Goal: Task Accomplishment & Management: Manage account settings

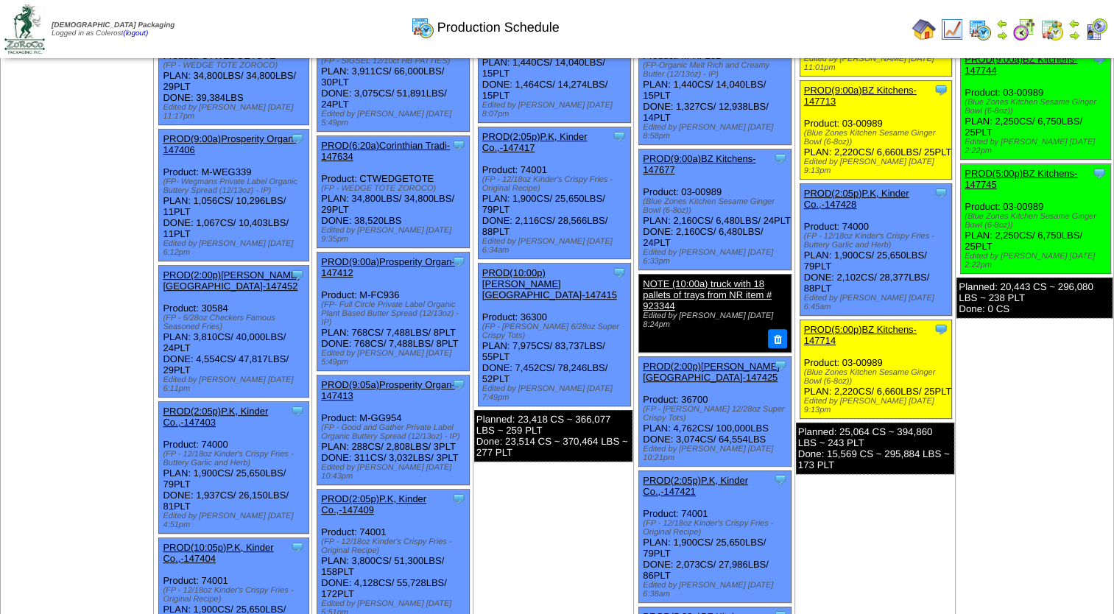
scroll to position [515, 0]
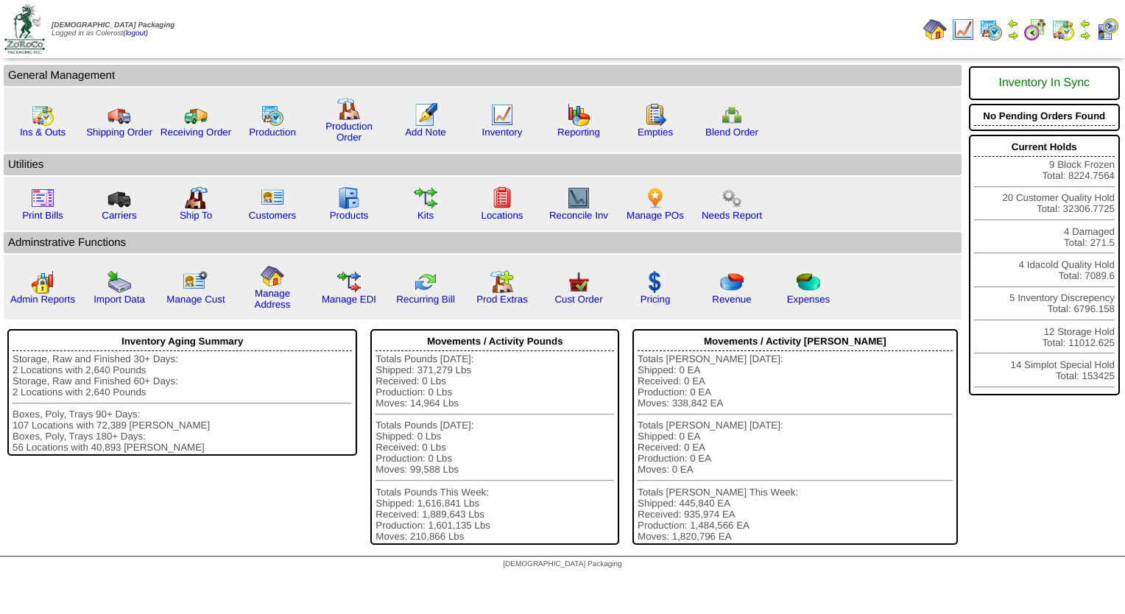
click at [1086, 34] on img at bounding box center [1085, 35] width 12 height 12
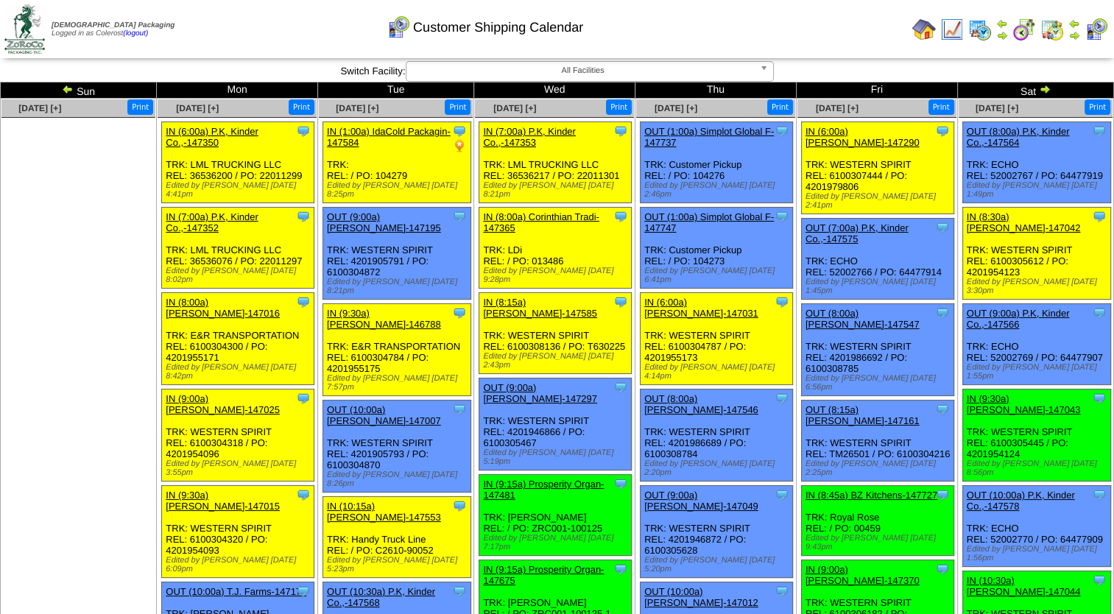
click at [1047, 91] on img at bounding box center [1045, 89] width 12 height 12
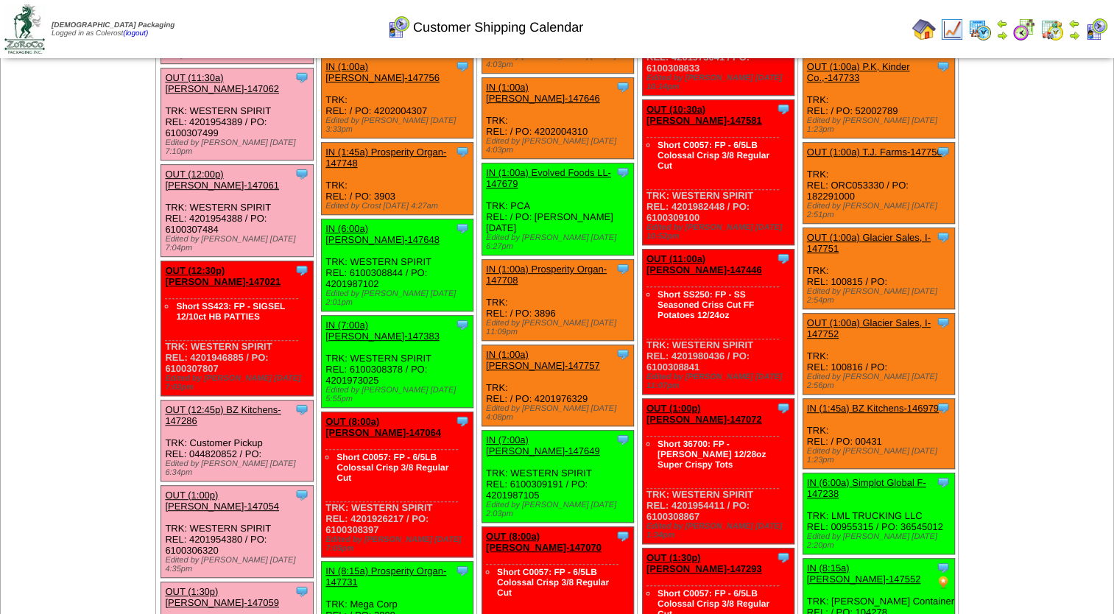
scroll to position [589, 0]
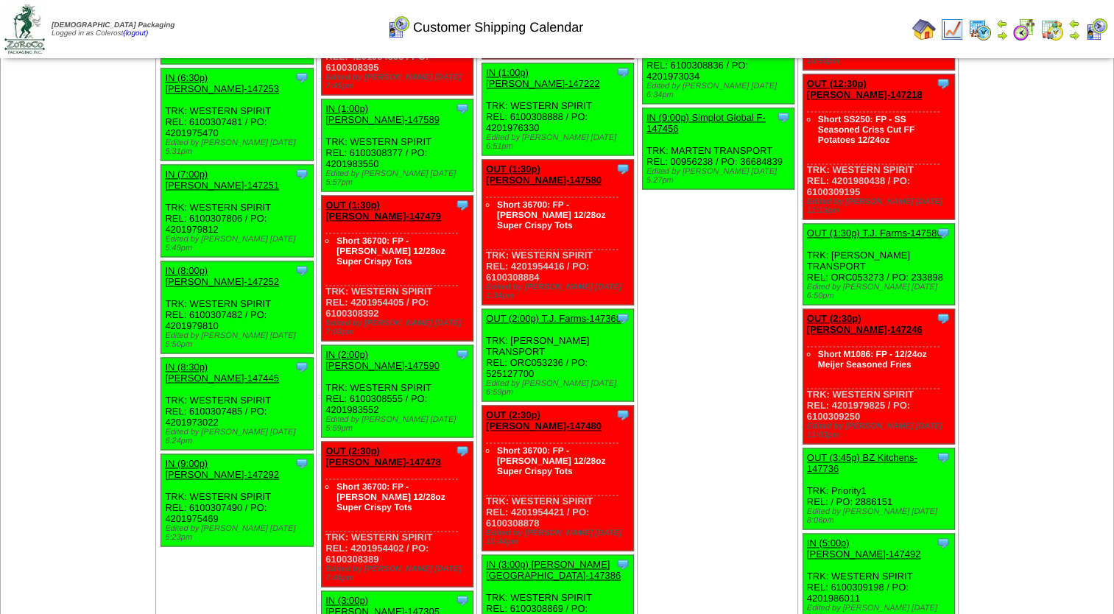
scroll to position [2477, 0]
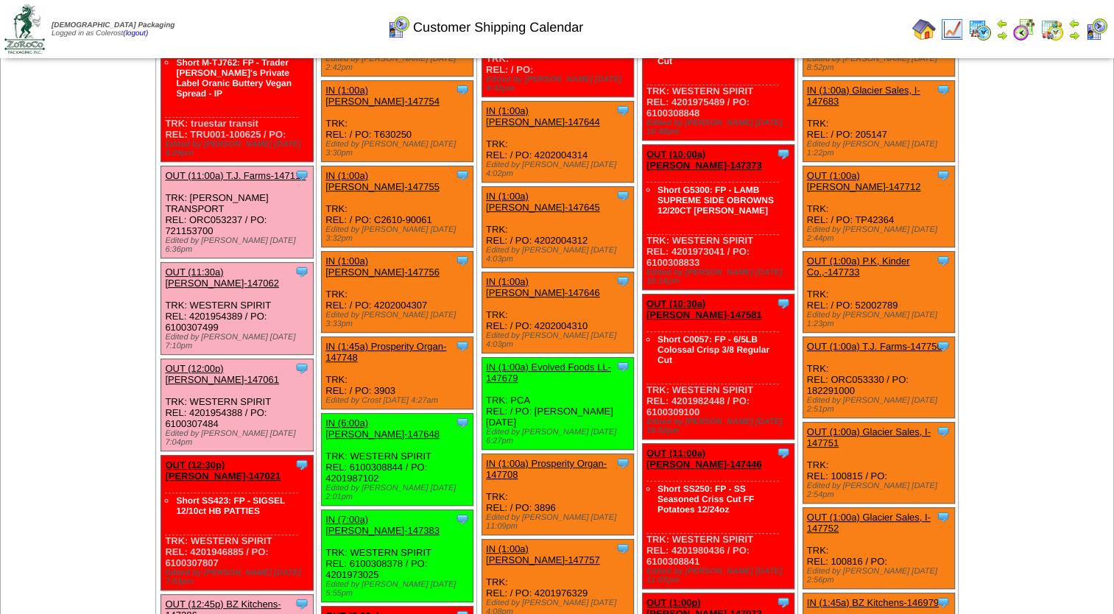
scroll to position [515, 0]
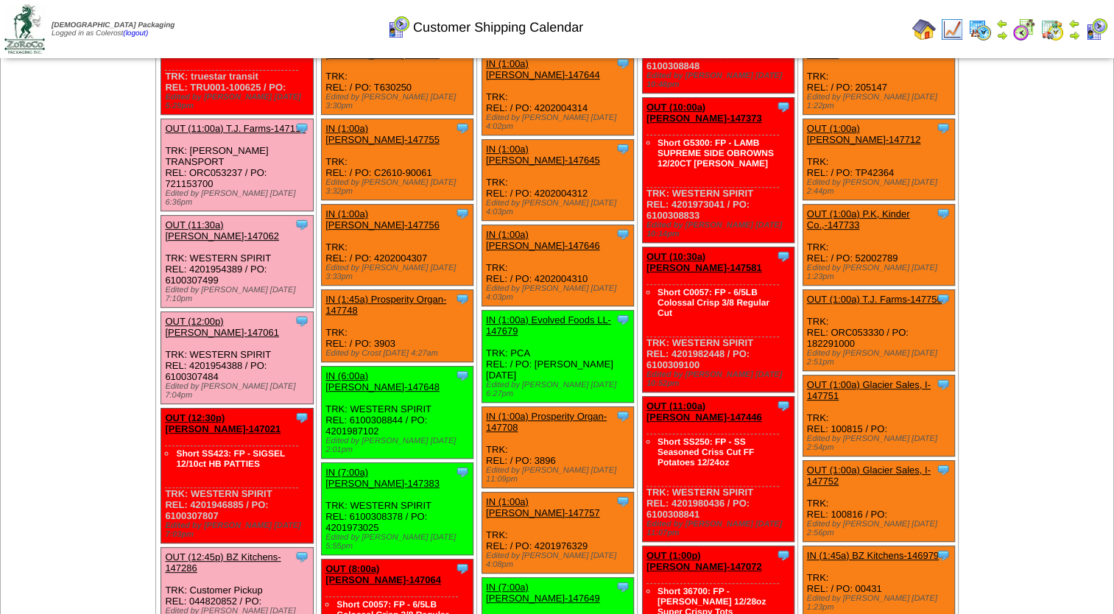
click at [559, 496] on link "IN (1:00a) Lamb-Weston-147757" at bounding box center [543, 507] width 114 height 22
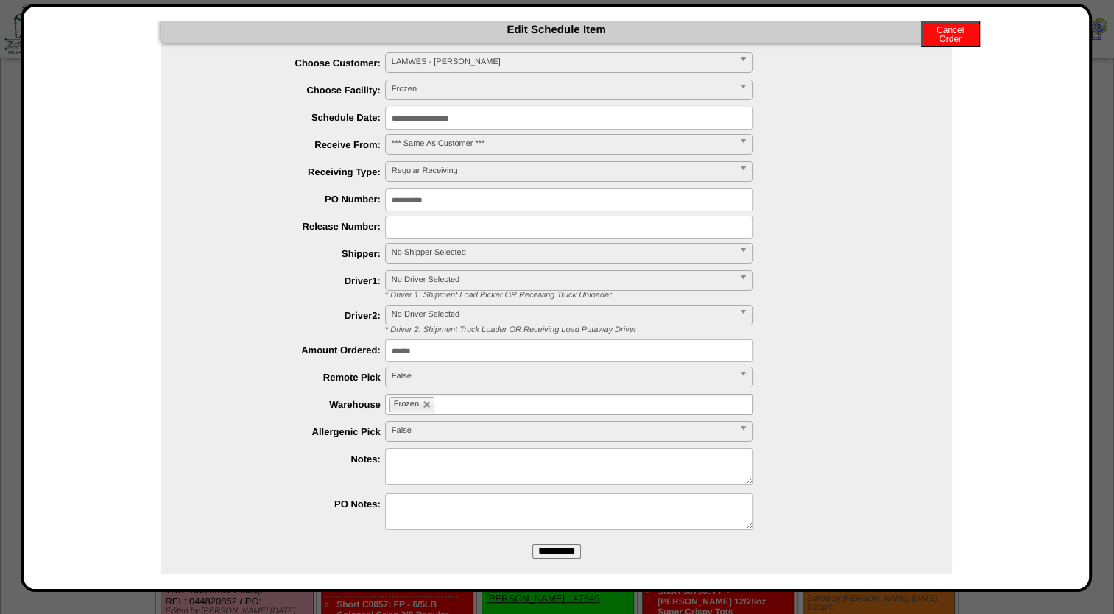
scroll to position [0, 0]
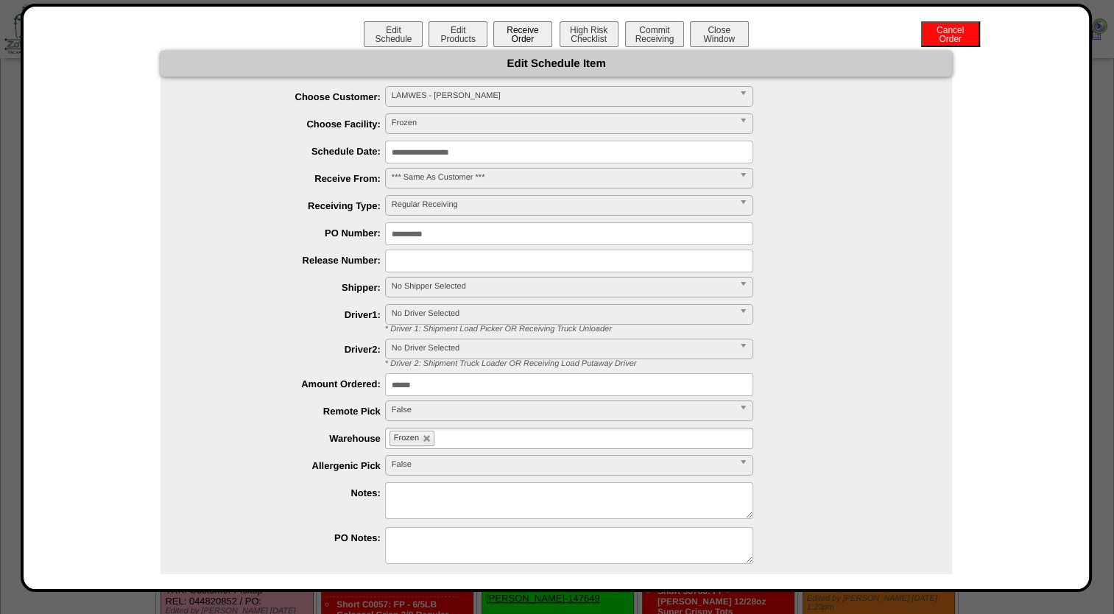
click at [501, 31] on button "Receive Order" at bounding box center [522, 34] width 59 height 26
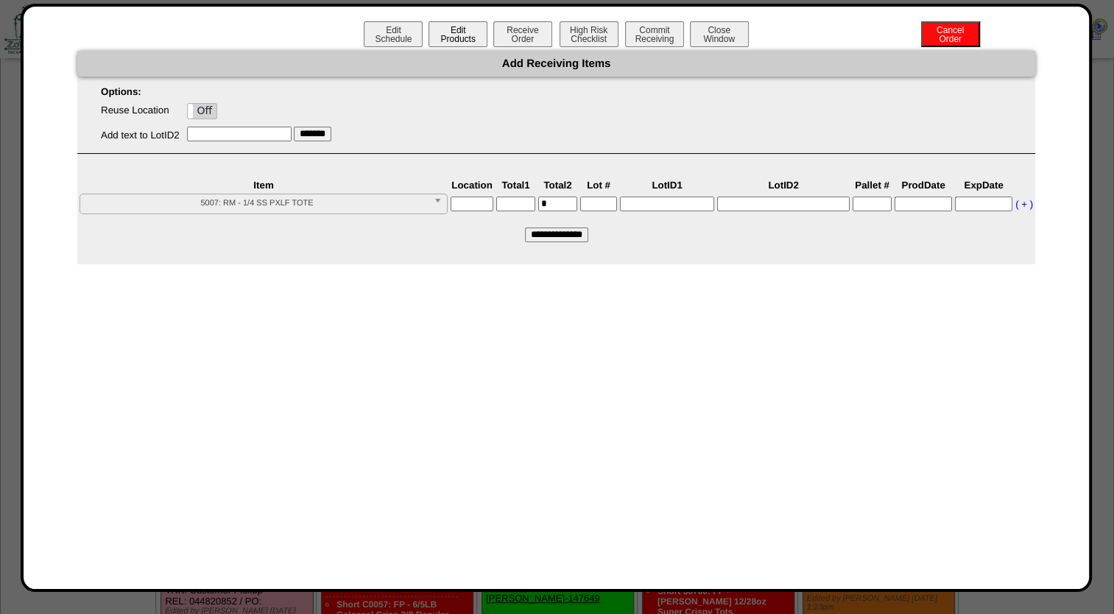
click at [465, 34] on button "Edit Products" at bounding box center [457, 34] width 59 height 26
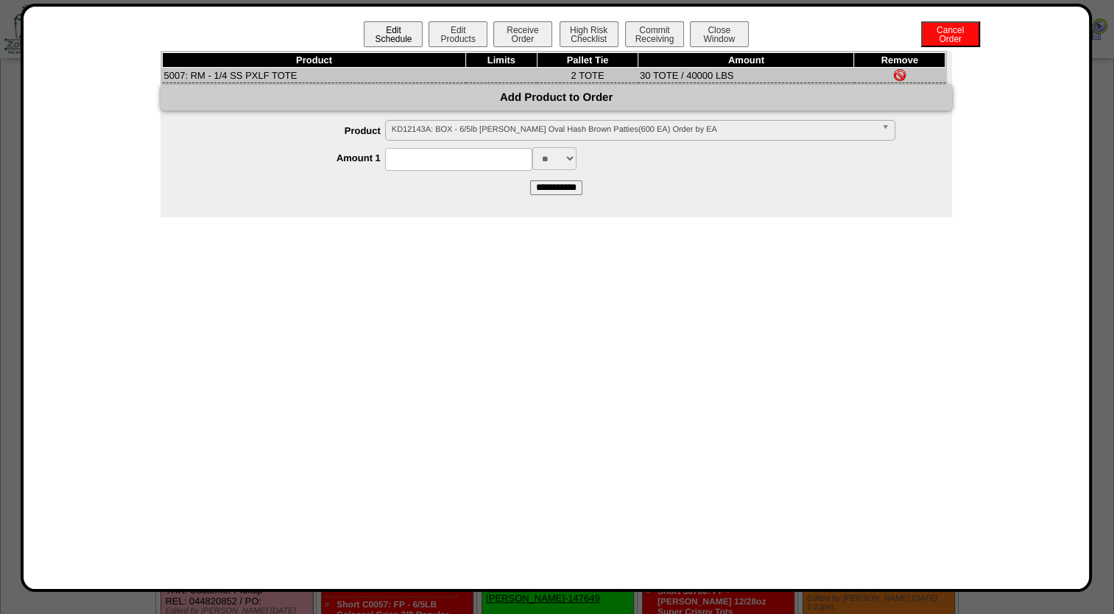
click at [371, 32] on button "Edit Schedule" at bounding box center [393, 34] width 59 height 26
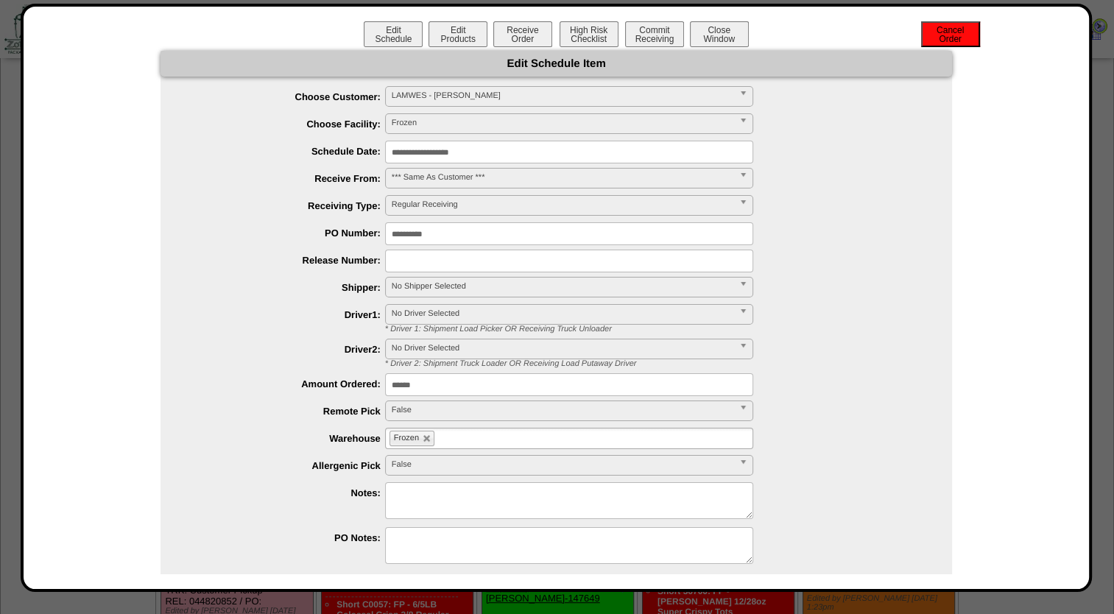
click at [931, 36] on button "Cancel Order" at bounding box center [950, 34] width 59 height 26
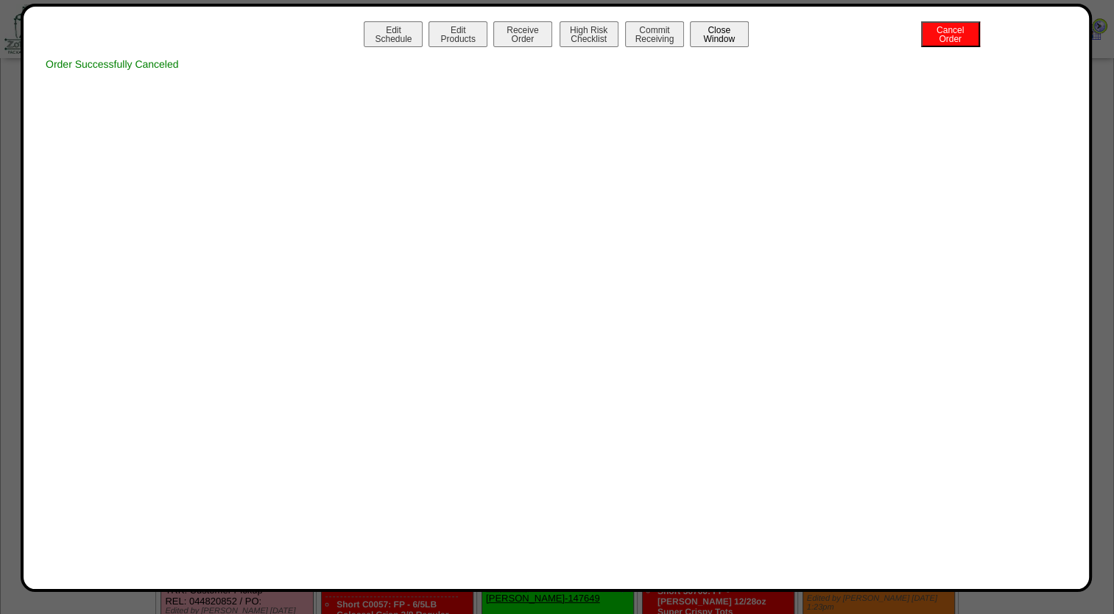
click at [727, 30] on button "Close Window" at bounding box center [719, 34] width 59 height 26
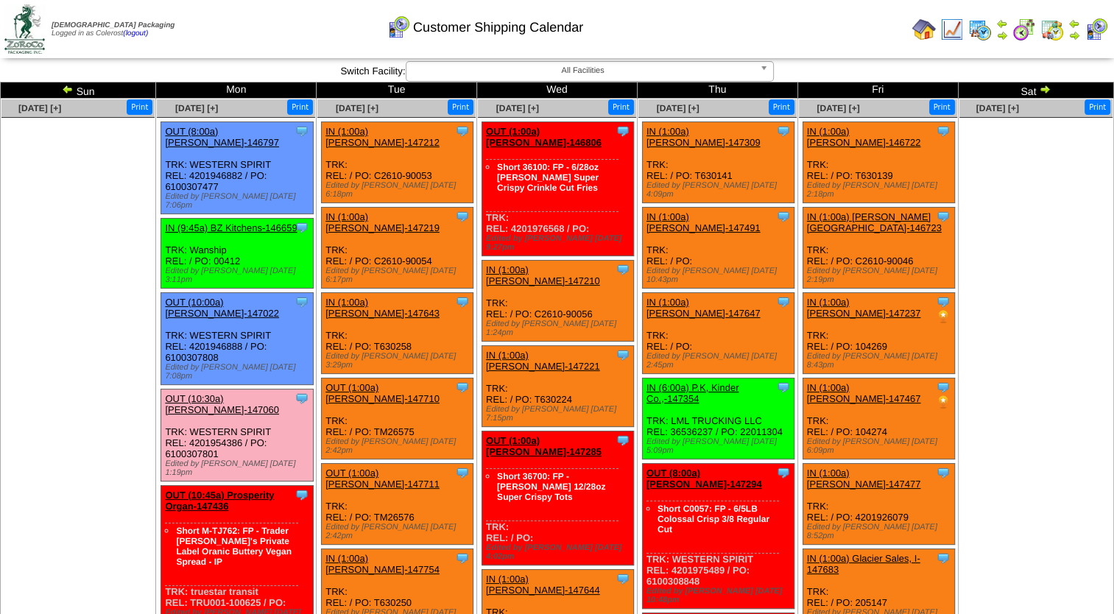
click at [1002, 292] on ul at bounding box center [1035, 228] width 153 height 221
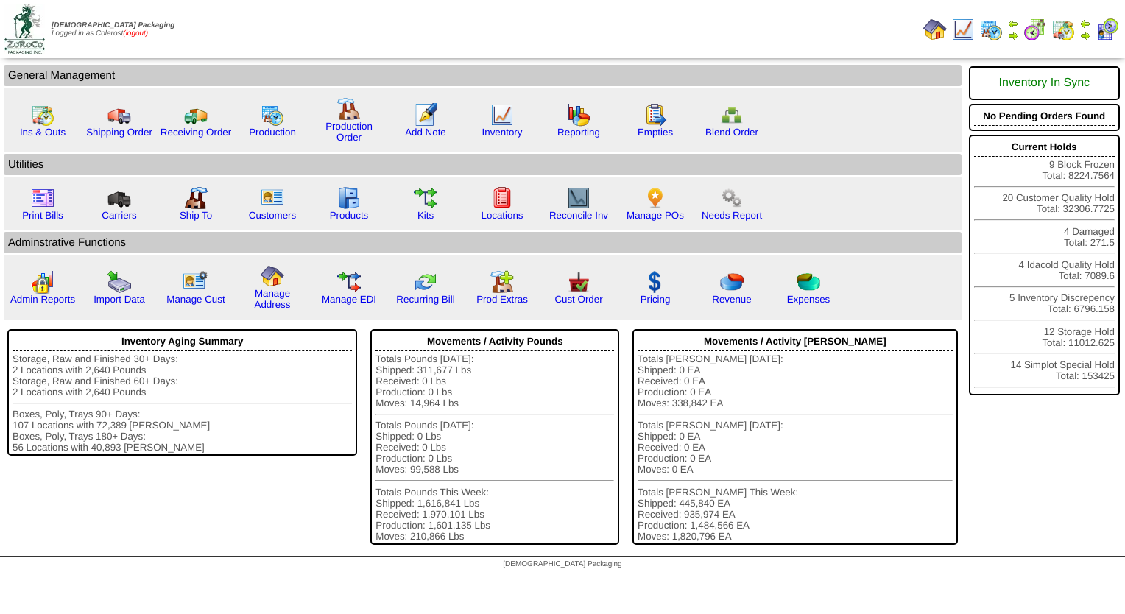
click at [148, 34] on link "(logout)" at bounding box center [135, 33] width 25 height 8
